Goal: Task Accomplishment & Management: Use online tool/utility

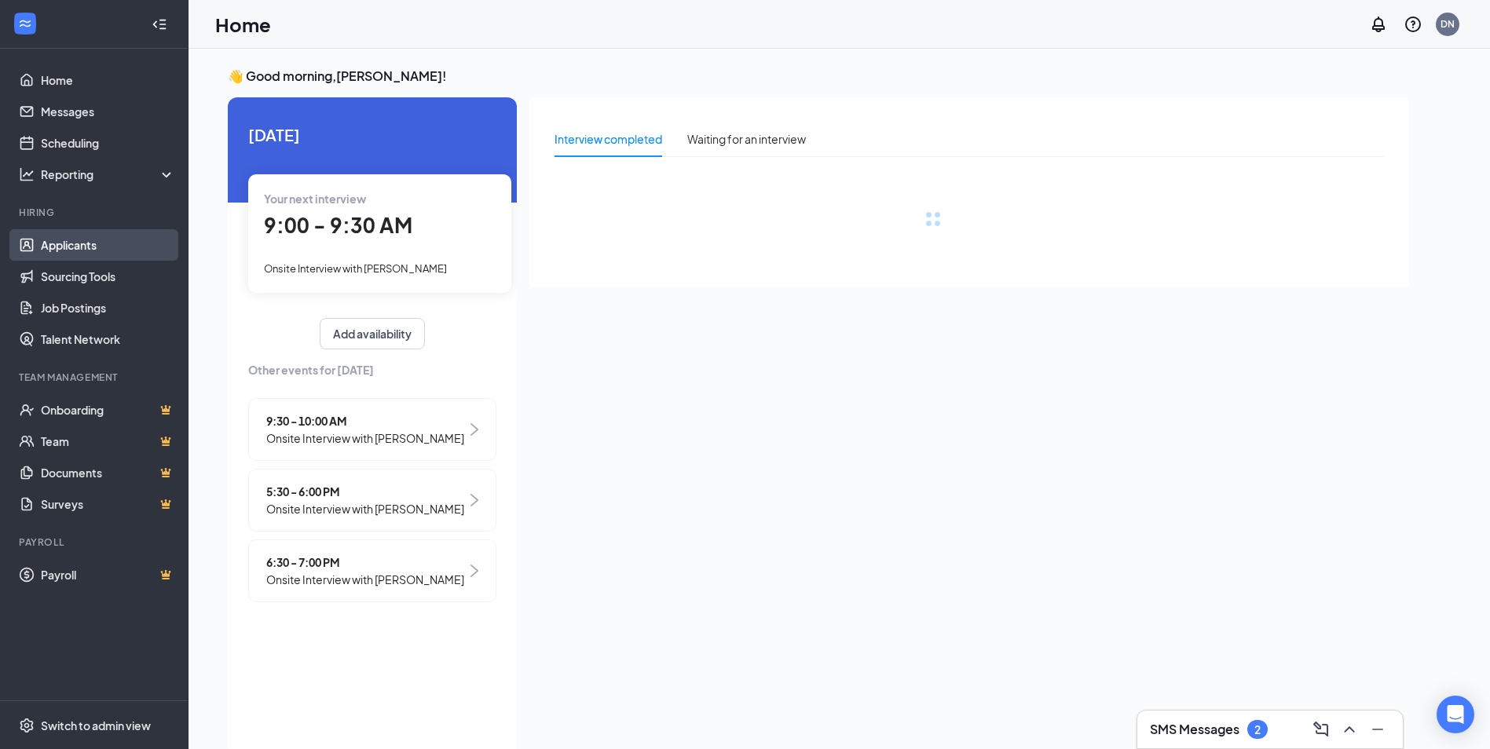
click at [88, 239] on link "Applicants" at bounding box center [108, 244] width 134 height 31
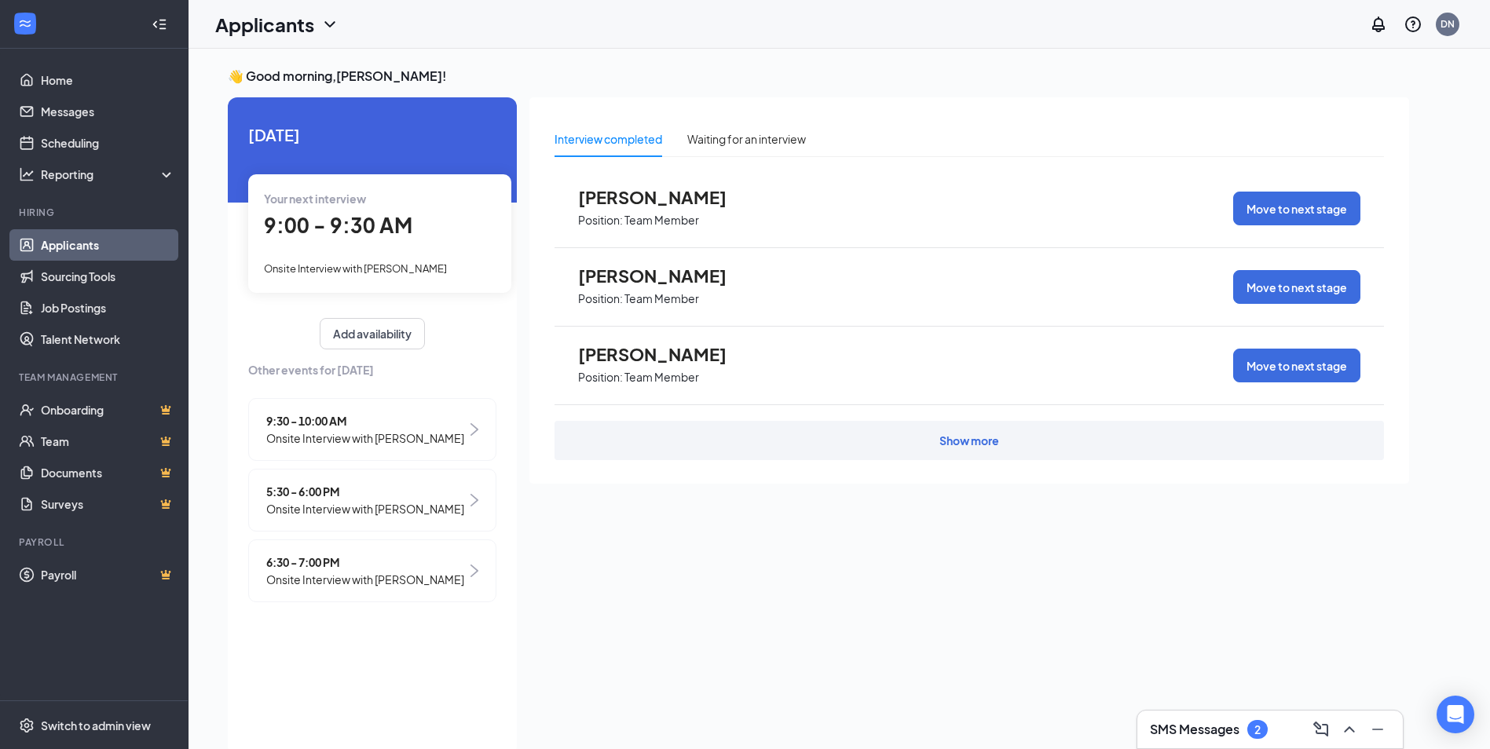
click at [88, 237] on link "Applicants" at bounding box center [108, 244] width 134 height 31
click at [88, 236] on link "Applicants" at bounding box center [108, 244] width 134 height 31
click at [327, 21] on icon "ChevronDown" at bounding box center [329, 24] width 19 height 19
click at [288, 67] on link "Applicants" at bounding box center [310, 68] width 170 height 16
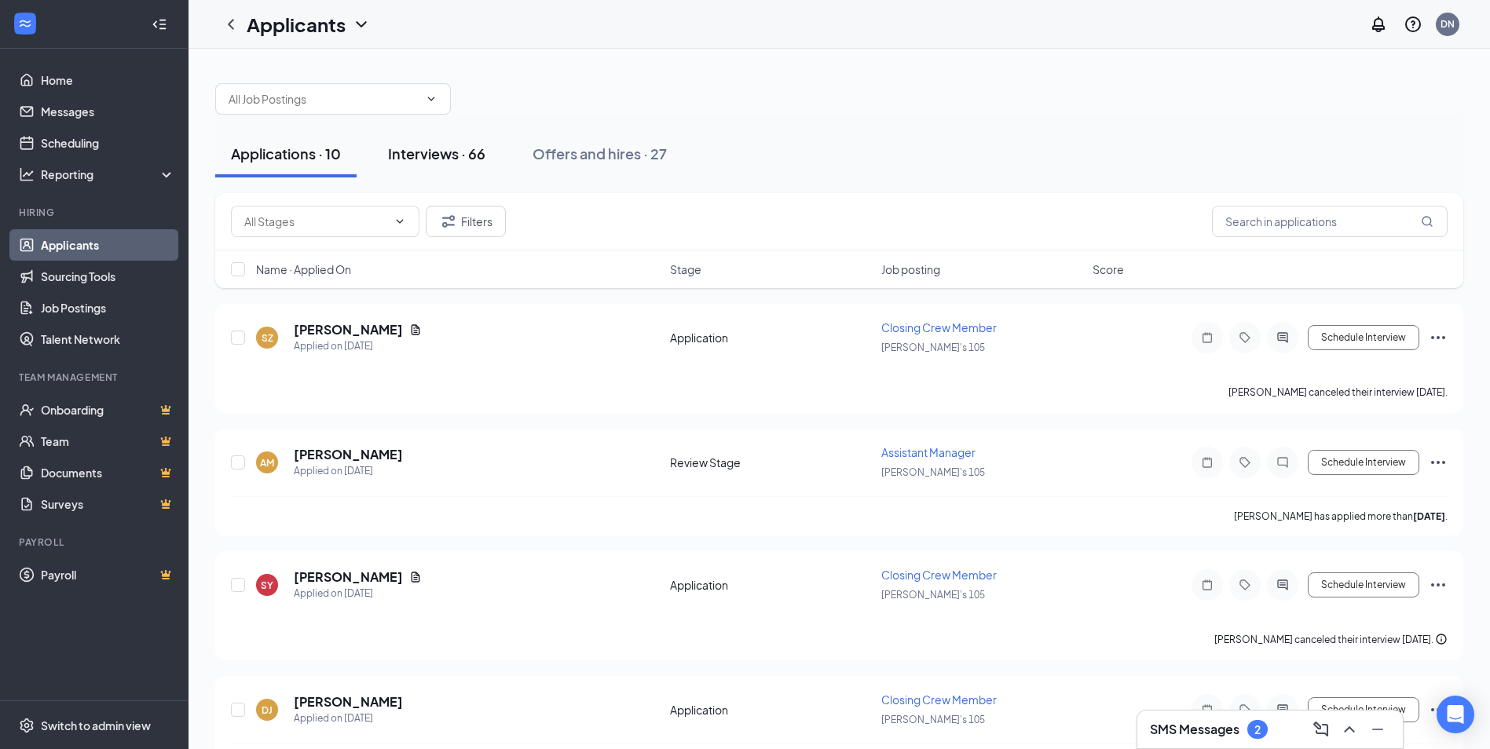
click at [455, 141] on button "Interviews · 66" at bounding box center [436, 153] width 129 height 47
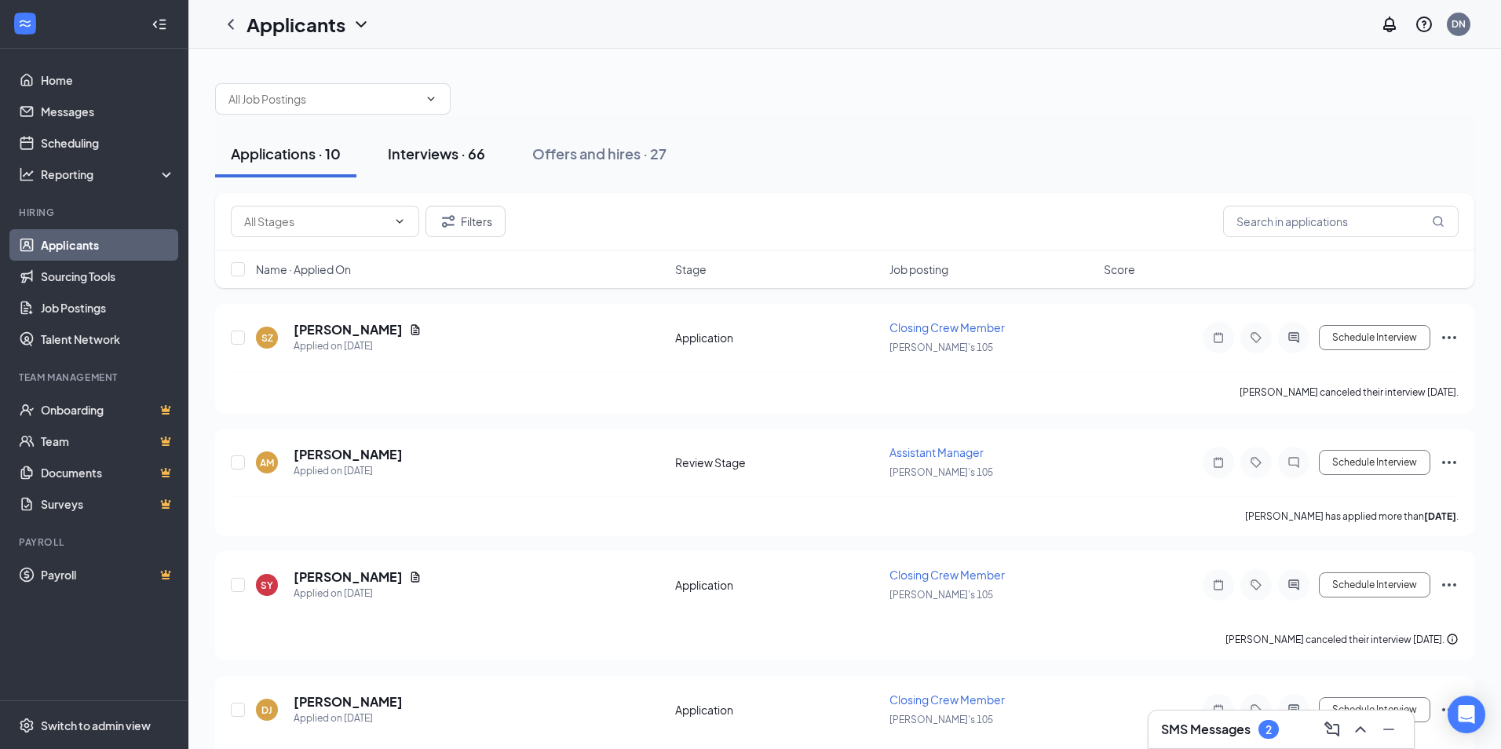
click at [455, 141] on button "Interviews · 66" at bounding box center [436, 153] width 129 height 47
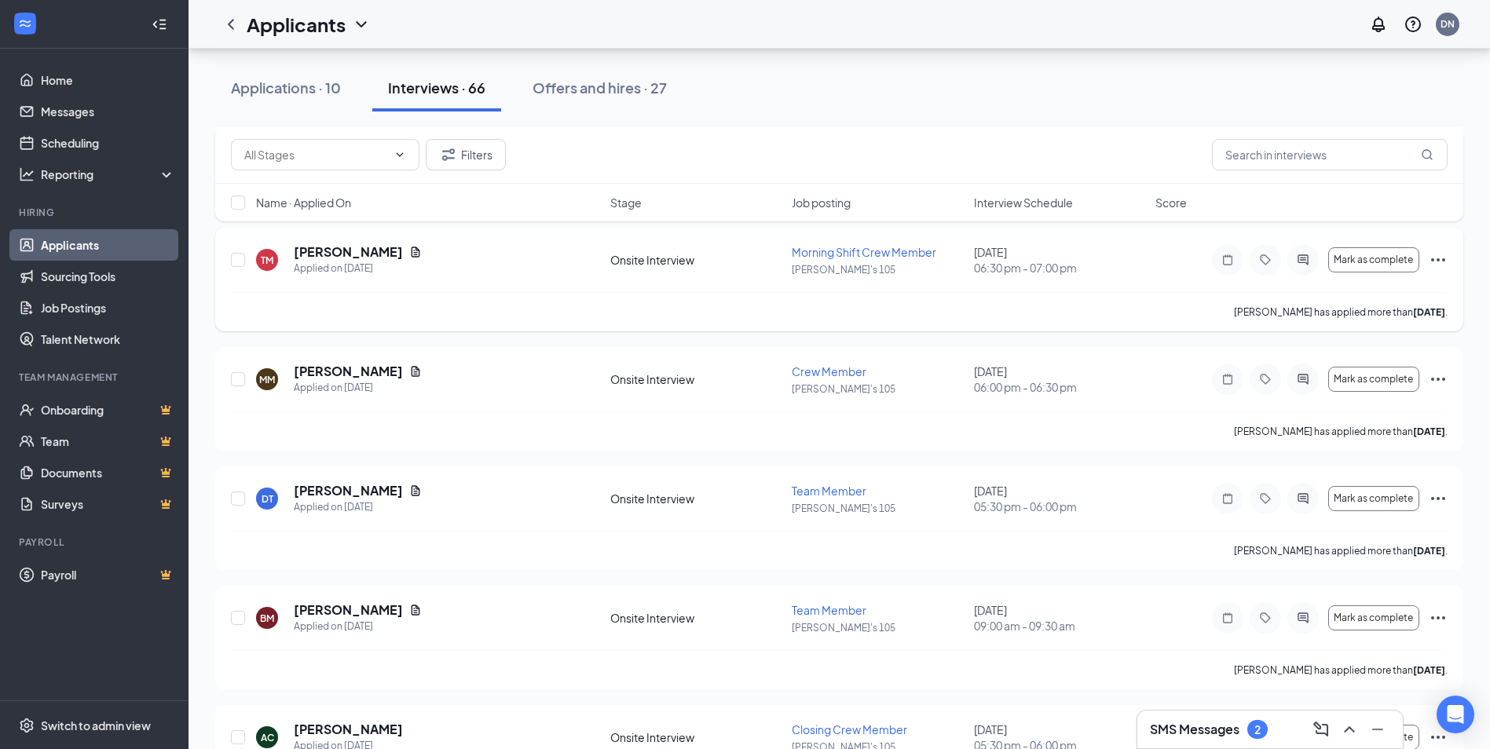
scroll to position [1099, 0]
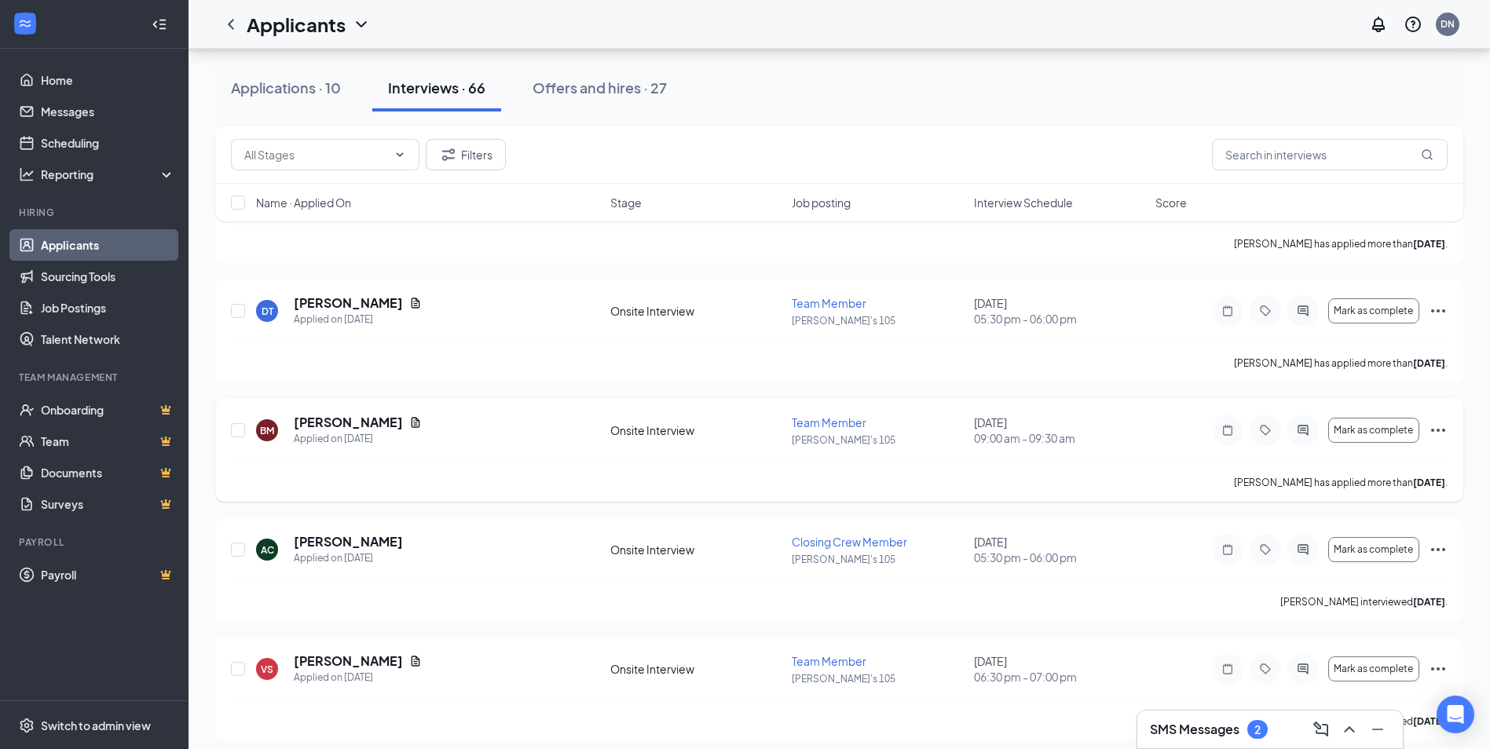
click at [1439, 428] on icon "Ellipses" at bounding box center [1437, 430] width 19 height 19
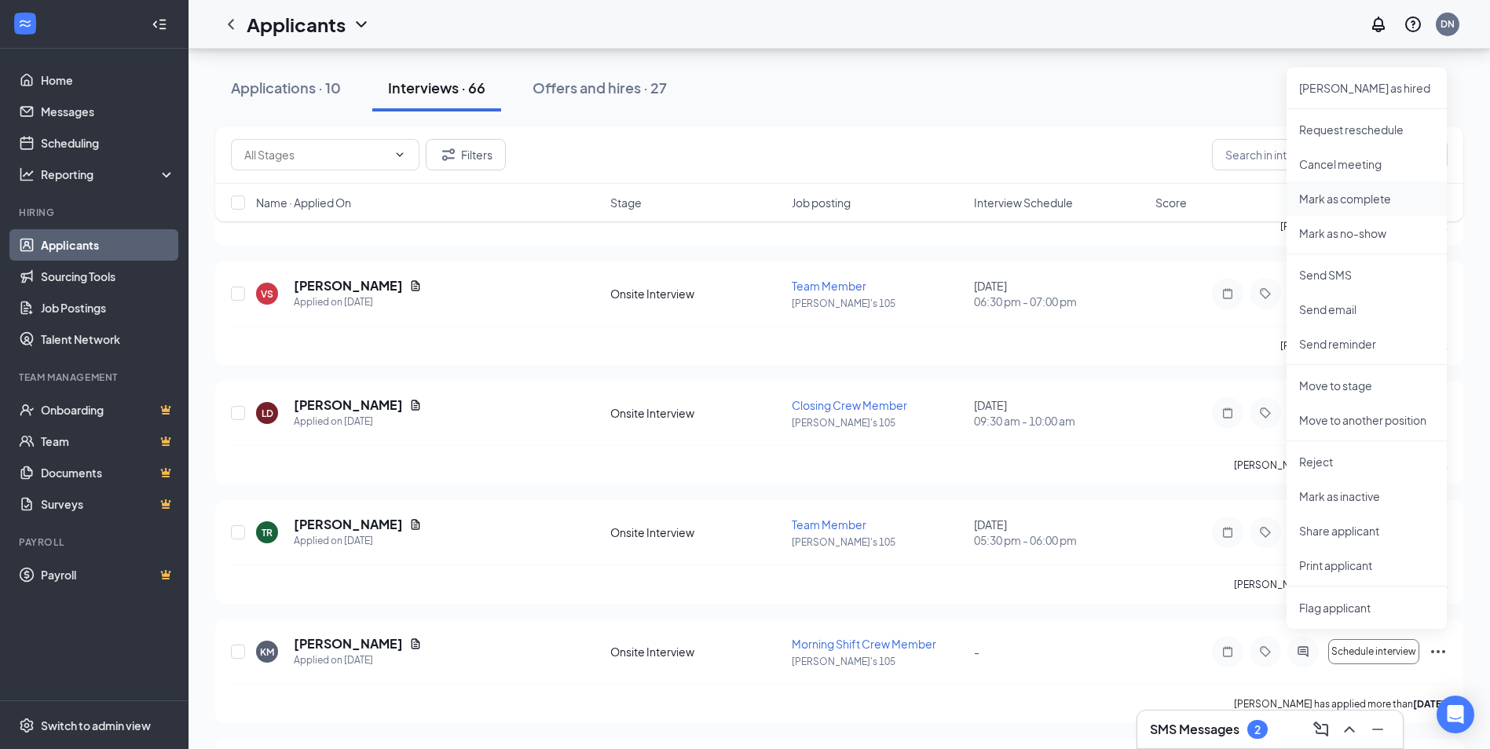
scroll to position [1492, 0]
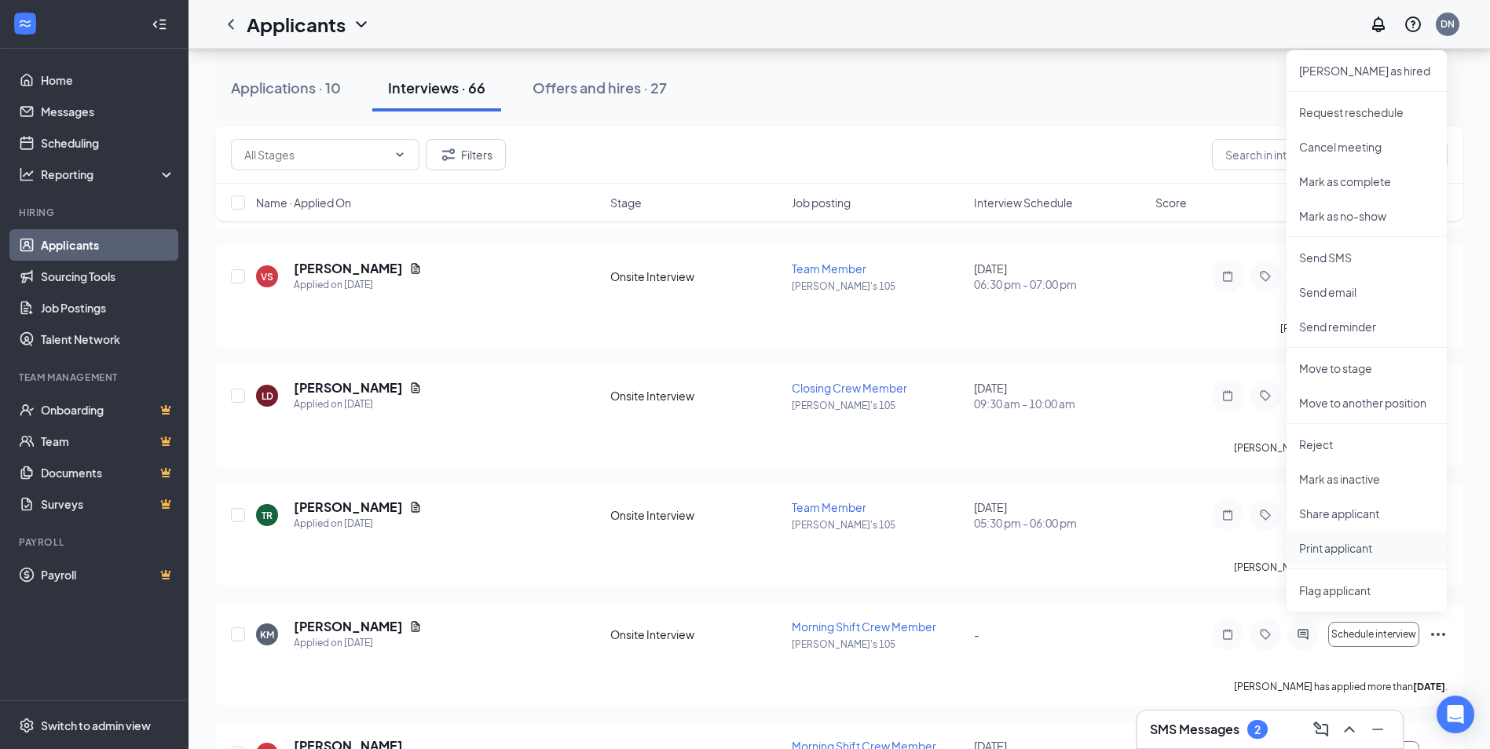
click at [1361, 549] on p "Print applicant" at bounding box center [1366, 548] width 135 height 16
